Goal: Information Seeking & Learning: Find specific page/section

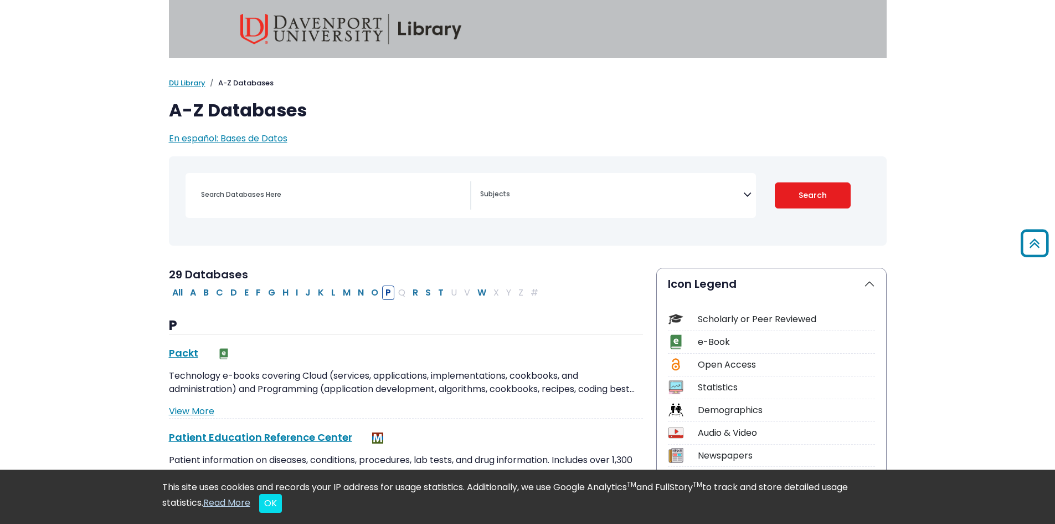
select select "Database Subject Filter"
click at [280, 207] on div "Search filters" at bounding box center [332, 194] width 276 height 27
click at [511, 195] on textarea "Search" at bounding box center [611, 195] width 263 height 9
type textarea "med"
select select "219073"
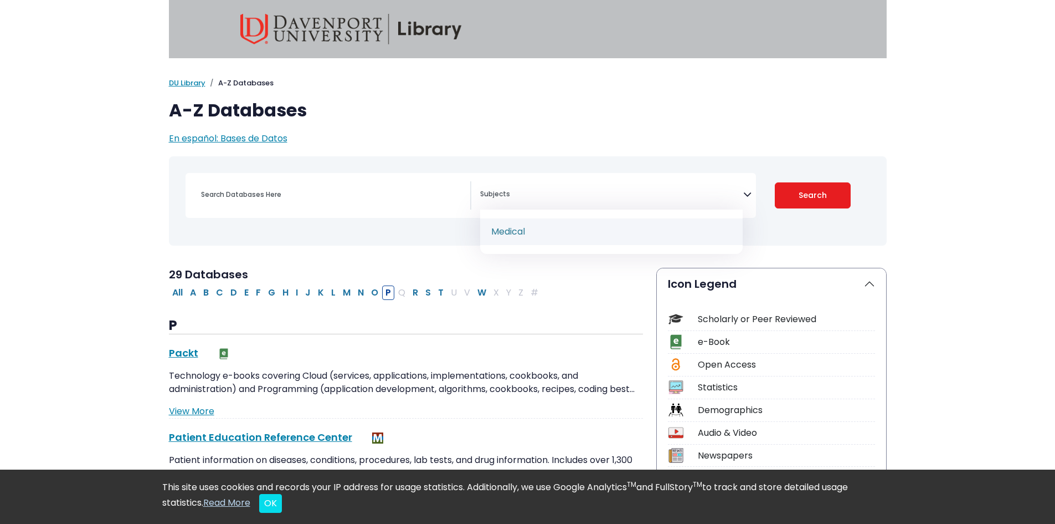
scroll to position [533, 0]
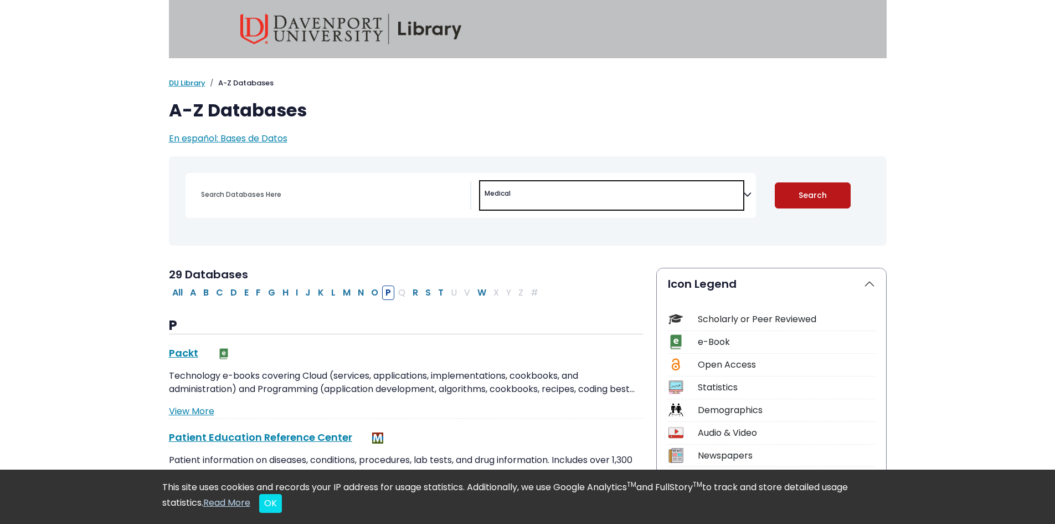
click at [813, 192] on button "Search" at bounding box center [813, 195] width 76 height 26
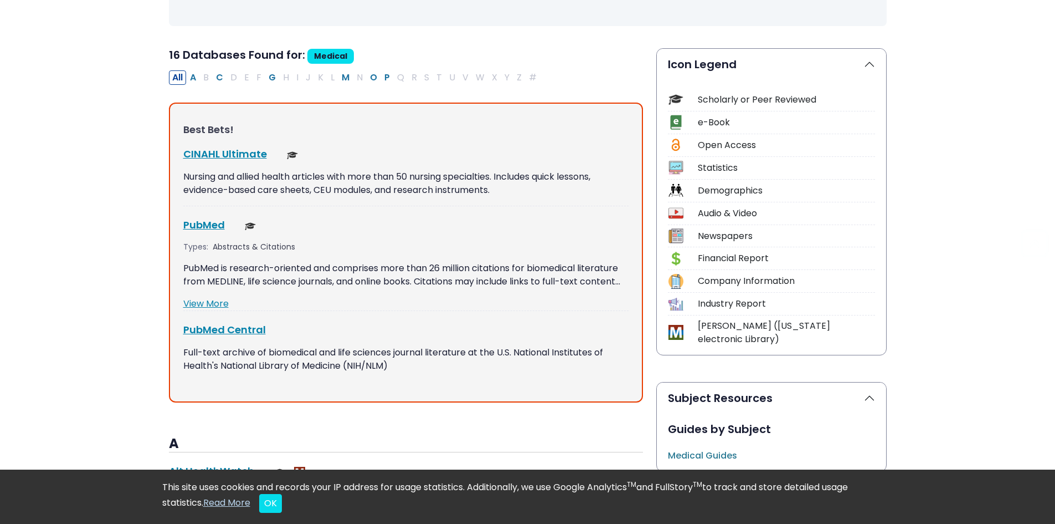
scroll to position [265, 0]
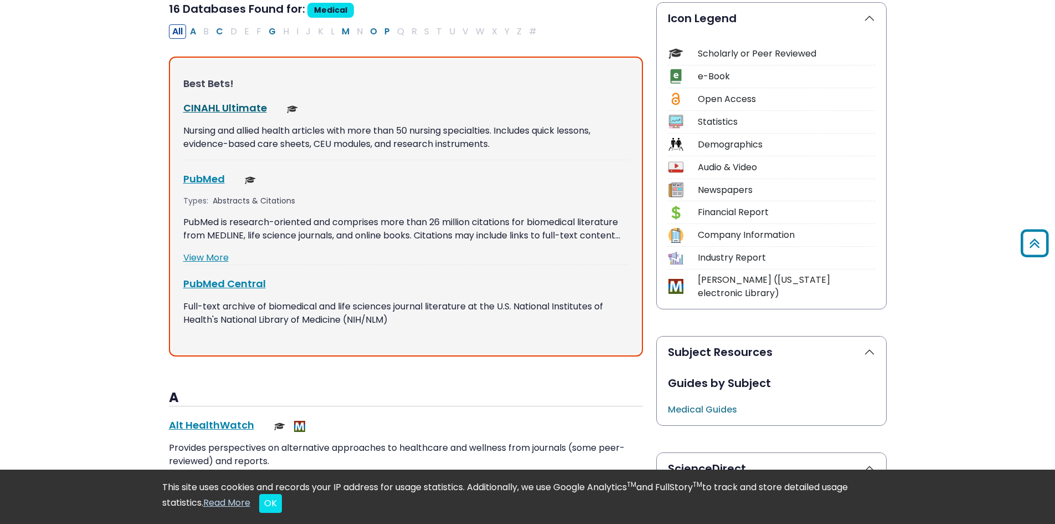
click at [249, 112] on link "CINAHL Ultimate This link opens in a new window" at bounding box center [225, 108] width 84 height 14
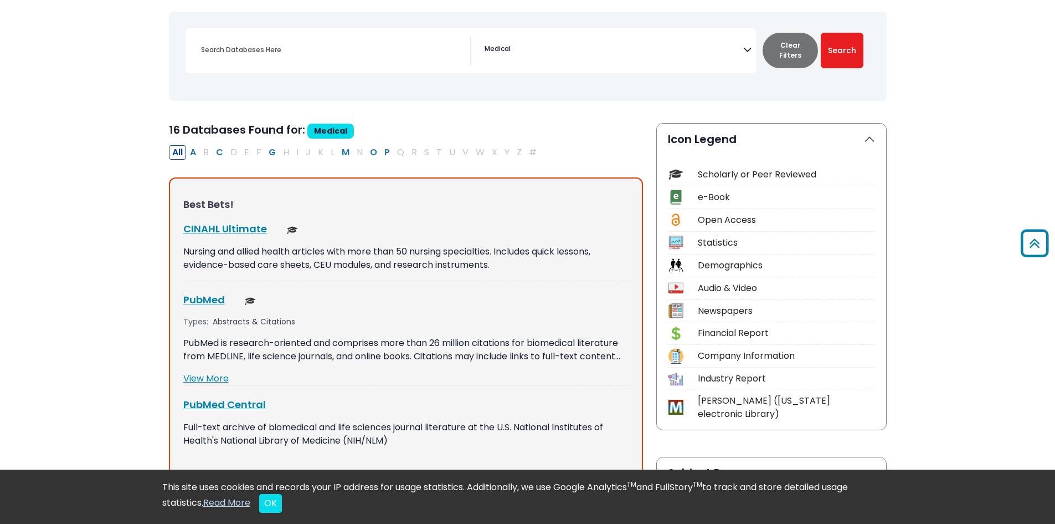
scroll to position [111, 0]
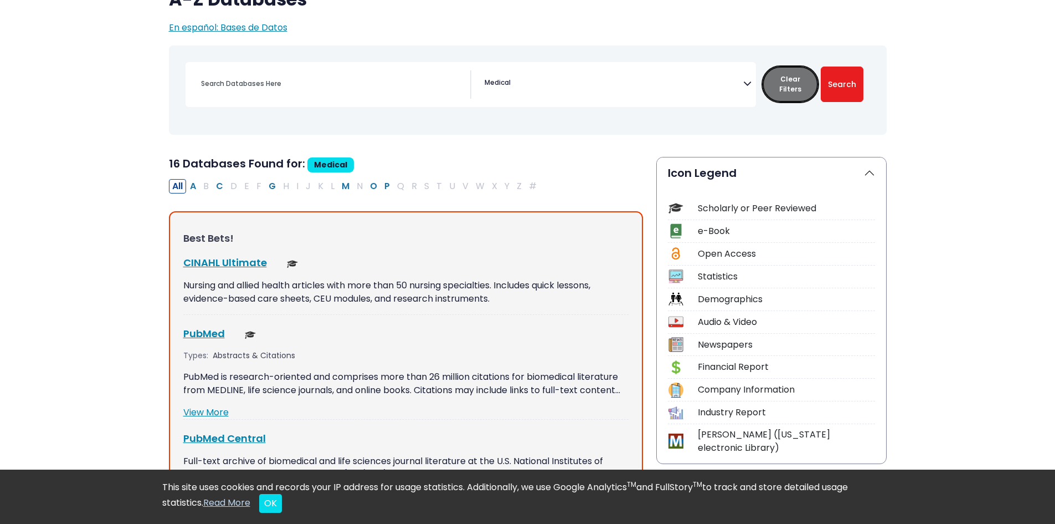
click at [798, 86] on button "Clear Filters" at bounding box center [790, 83] width 55 height 35
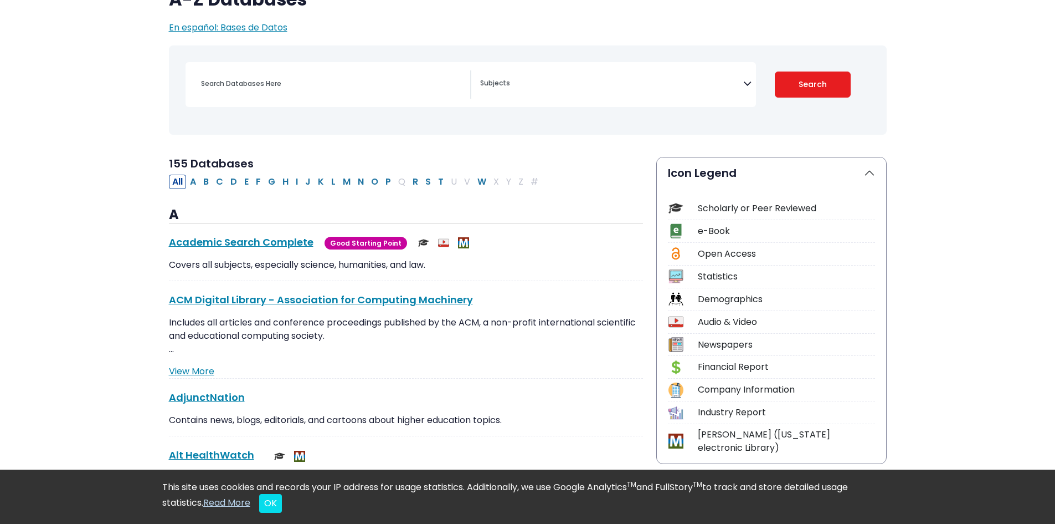
click at [602, 81] on textarea "Search" at bounding box center [611, 84] width 263 height 9
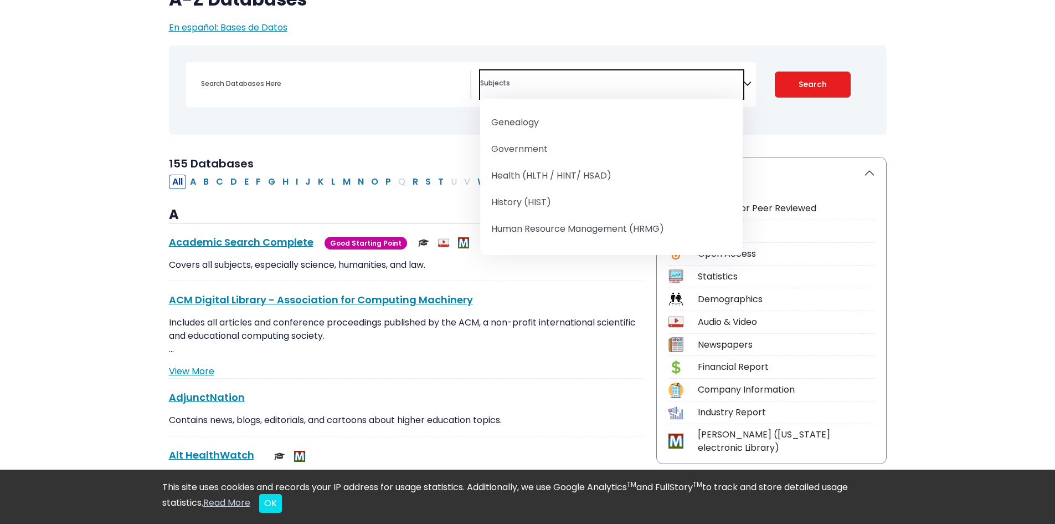
scroll to position [687, 0]
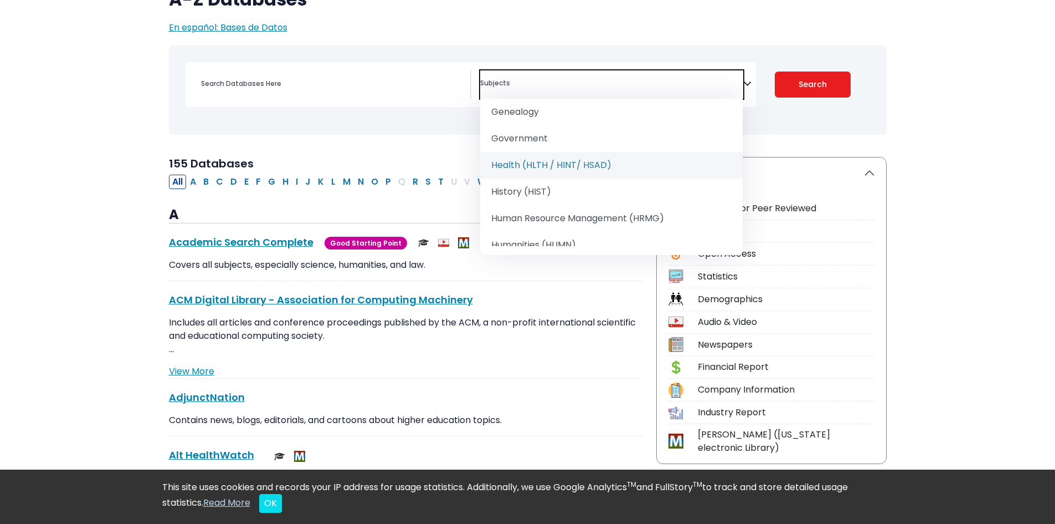
select select "219061"
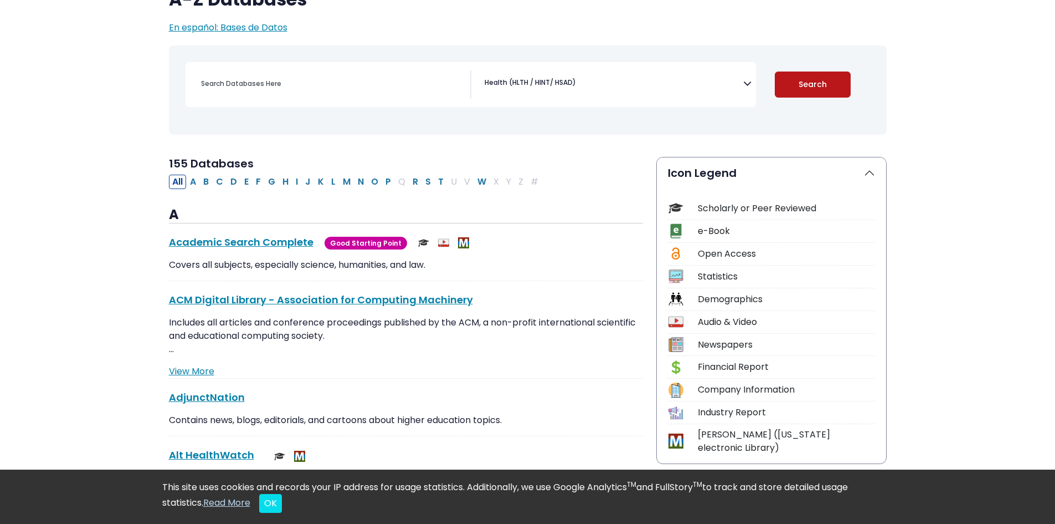
click at [822, 95] on button "Search" at bounding box center [813, 84] width 76 height 26
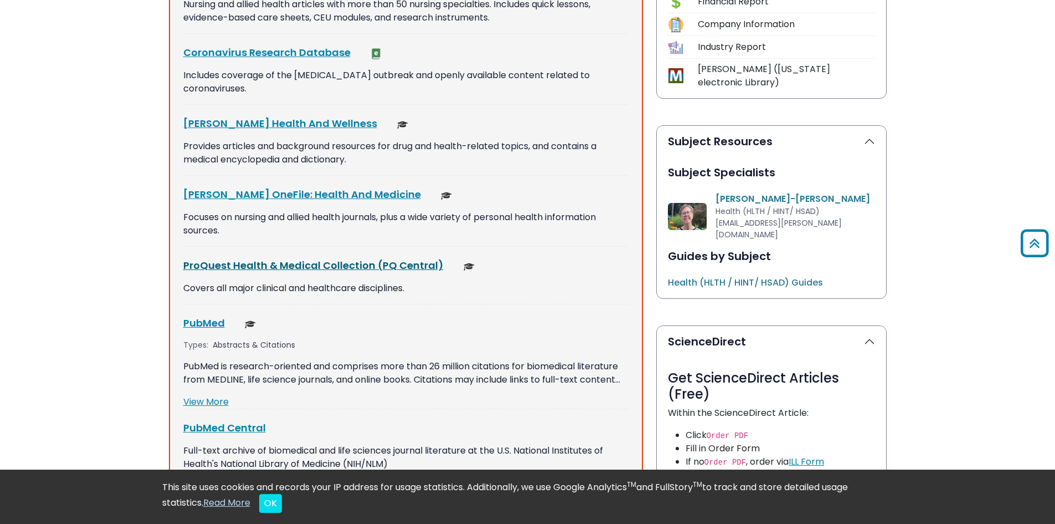
scroll to position [499, 0]
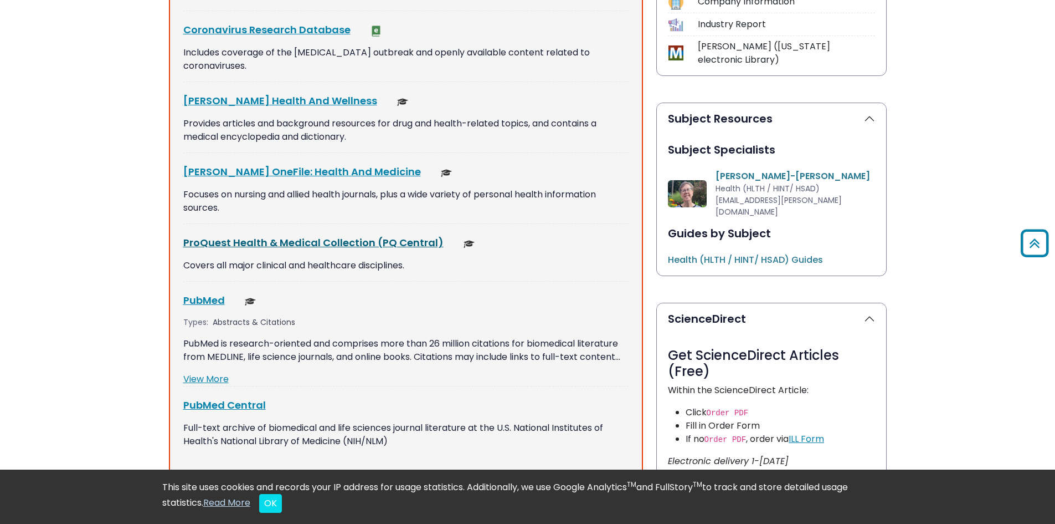
click at [254, 235] on link "ProQuest Health & Medical Collection (PQ Central) This link opens in a new wind…" at bounding box center [313, 242] width 260 height 14
